Goal: Transaction & Acquisition: Obtain resource

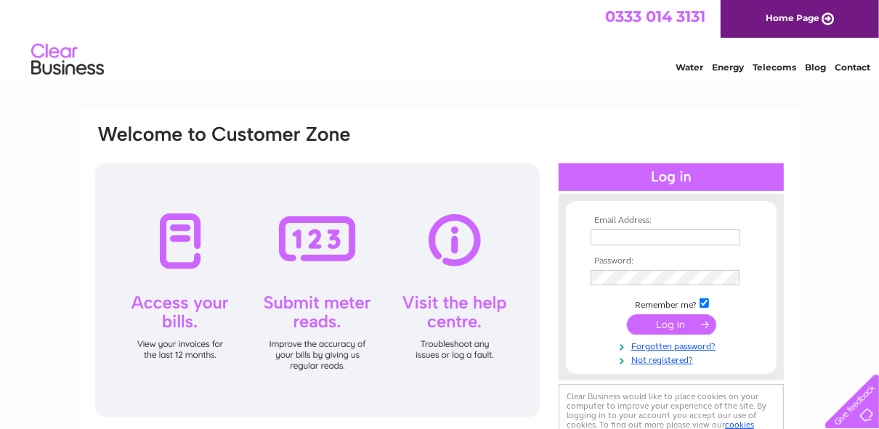
type input "info@lawtonbros.co.uk"
click at [664, 324] on input "submit" at bounding box center [671, 325] width 89 height 20
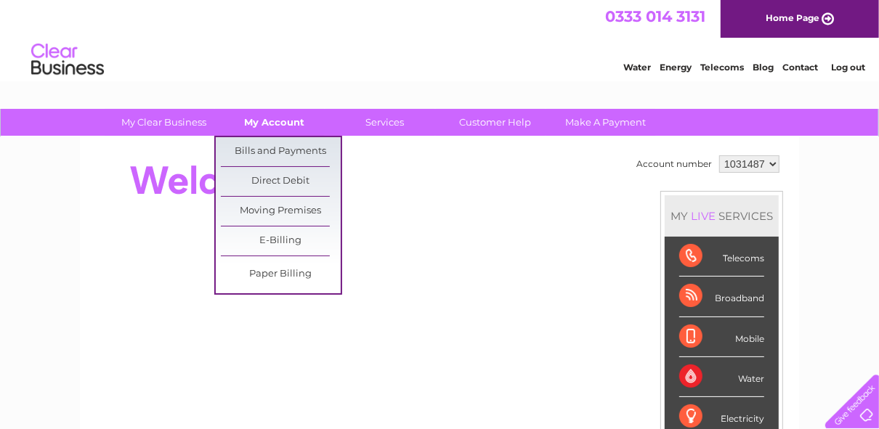
click at [283, 121] on link "My Account" at bounding box center [275, 122] width 120 height 27
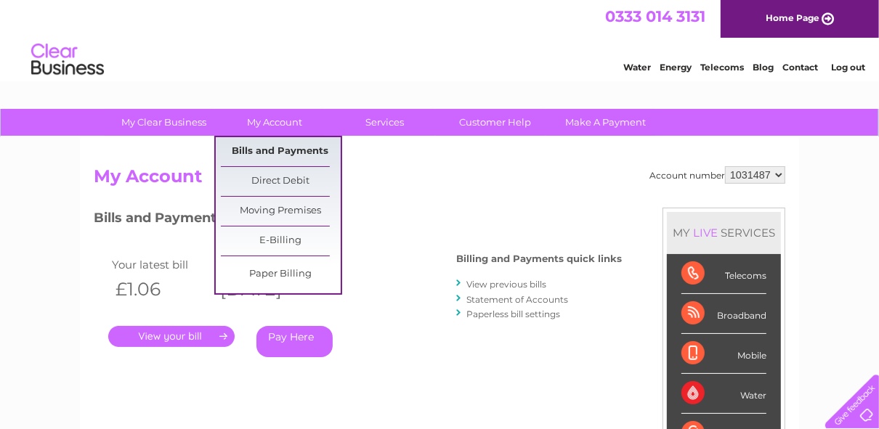
click at [283, 148] on link "Bills and Payments" at bounding box center [281, 151] width 120 height 29
click at [280, 149] on link "Bills and Payments" at bounding box center [281, 151] width 120 height 29
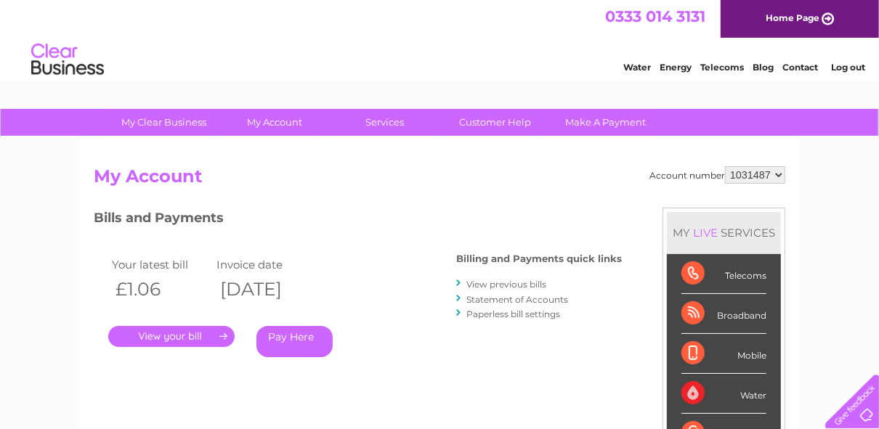
click at [174, 336] on link "." at bounding box center [171, 336] width 126 height 21
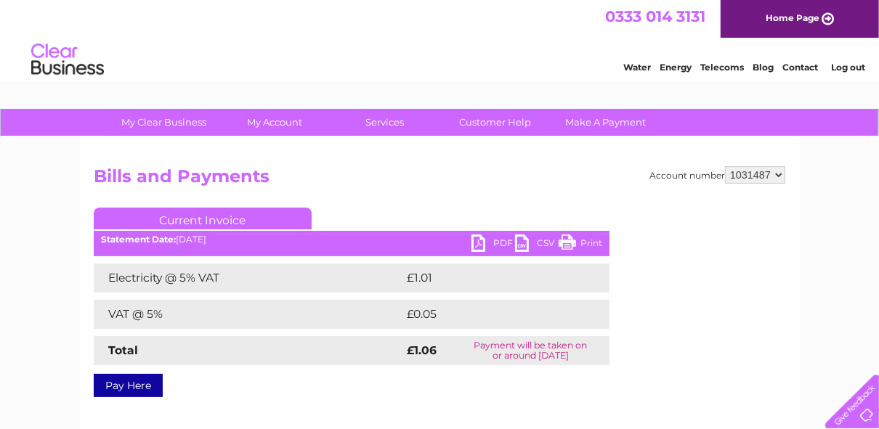
click at [477, 241] on link "PDF" at bounding box center [493, 245] width 44 height 21
